Goal: Entertainment & Leisure: Consume media (video, audio)

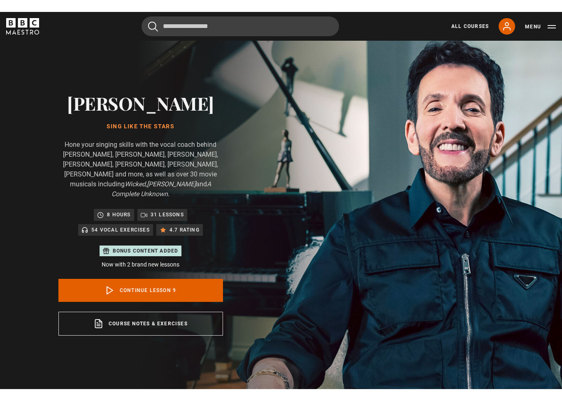
scroll to position [290, 0]
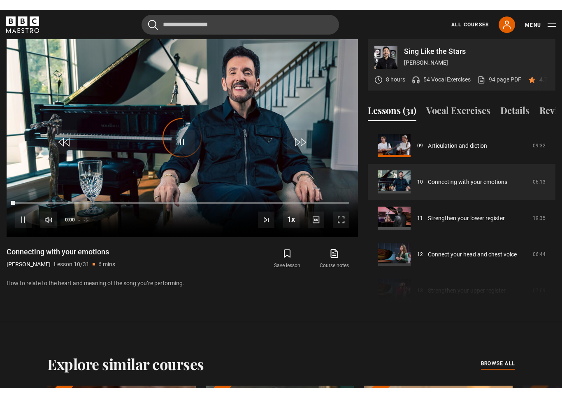
scroll to position [10, 0]
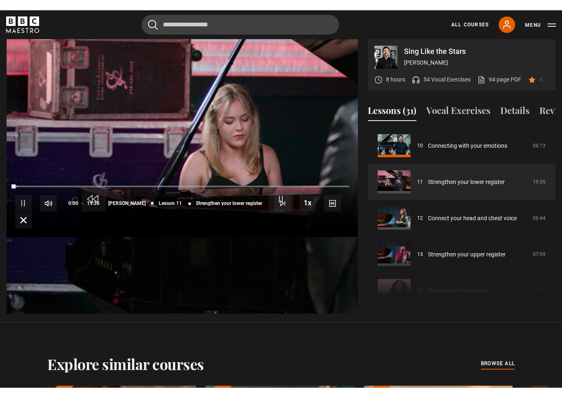
scroll to position [10, 0]
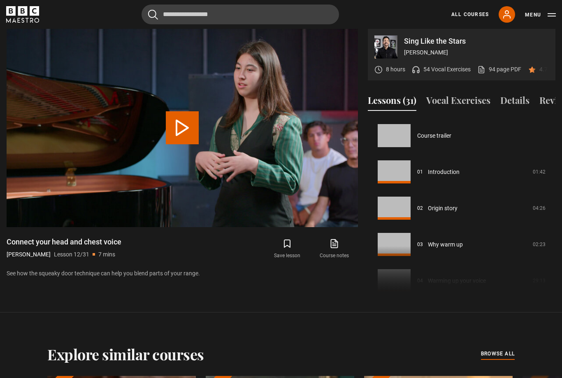
scroll to position [399, 0]
